Goal: Task Accomplishment & Management: Use online tool/utility

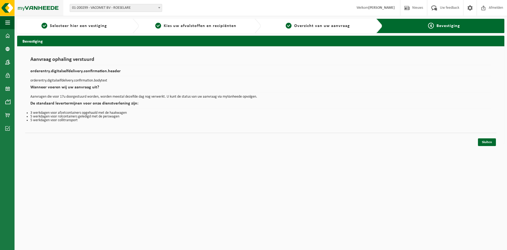
click at [46, 5] on img at bounding box center [31, 8] width 63 height 16
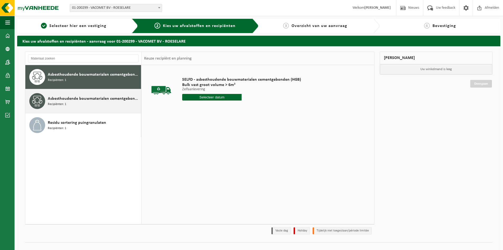
click at [90, 102] on div "Asbesthoudende bouwmaterialen cementgebonden met isolatie(hechtgebonden) Recipi…" at bounding box center [94, 101] width 92 height 16
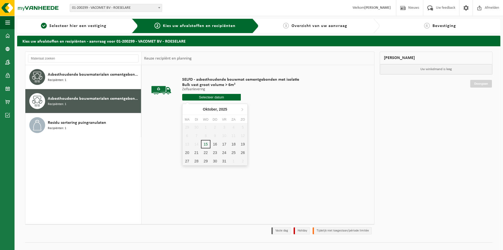
click at [214, 97] on input "text" at bounding box center [211, 97] width 59 height 7
click at [205, 143] on div "15" at bounding box center [205, 144] width 9 height 8
type input "Van 2025-10-15"
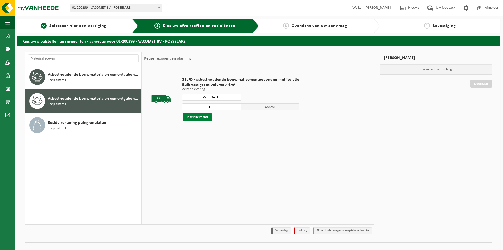
click at [194, 116] on button "In winkelmand" at bounding box center [197, 117] width 29 height 8
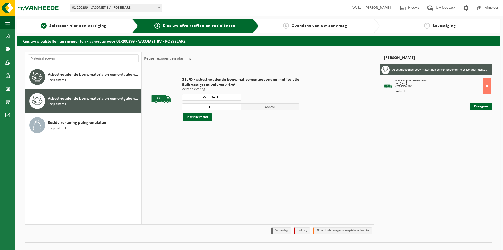
click at [478, 110] on div "Mijn winkelmand Asbesthoudende bouwmaterialen cementgebonden met isolatie(hecht…" at bounding box center [436, 144] width 118 height 185
click at [480, 106] on link "Doorgaan" at bounding box center [481, 106] width 22 height 8
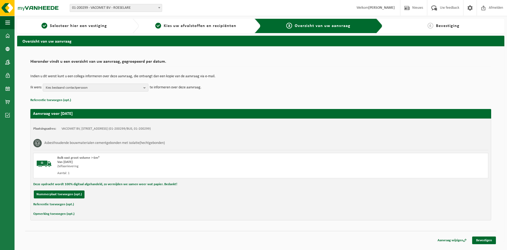
click at [57, 204] on button "Referentie toevoegen (opt.)" at bounding box center [53, 204] width 41 height 7
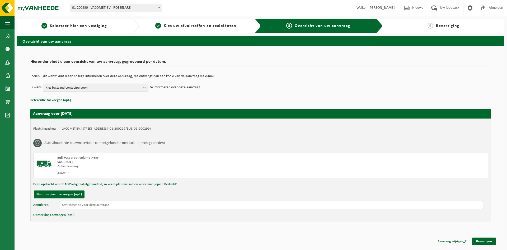
click at [93, 206] on input "text" at bounding box center [271, 205] width 424 height 8
type input "Ardooisesteenweg 115 Roeselare"
click at [483, 240] on link "Bevestigen" at bounding box center [484, 241] width 24 height 8
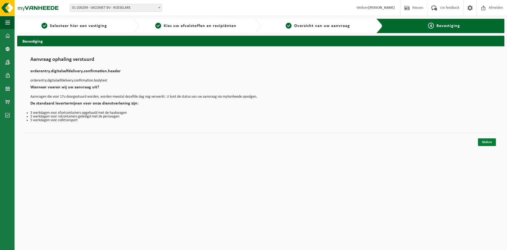
click at [486, 143] on link "Sluiten" at bounding box center [487, 142] width 18 height 8
